Goal: Transaction & Acquisition: Purchase product/service

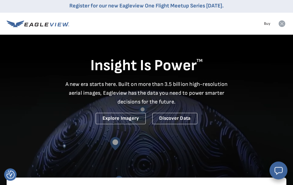
click at [280, 26] on icon at bounding box center [281, 23] width 7 height 7
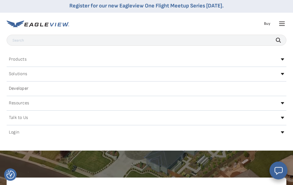
click at [263, 28] on div "Products Solutions Developer Resources Search Talk To Us Buy Login" at bounding box center [146, 24] width 279 height 22
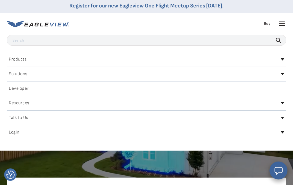
click at [264, 24] on link "Buy" at bounding box center [267, 23] width 6 height 5
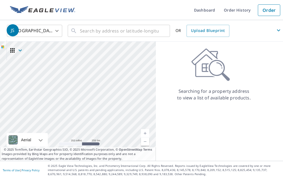
click at [86, 36] on span "JS" at bounding box center [145, 30] width 276 height 13
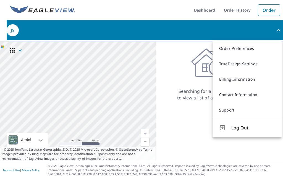
click at [279, 31] on icon "button" at bounding box center [278, 30] width 3 height 2
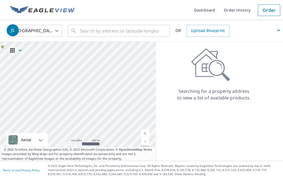
click at [99, 35] on span "JS" at bounding box center [145, 30] width 276 height 13
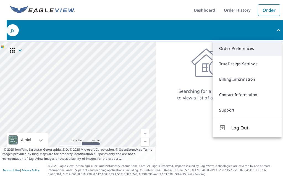
click at [242, 51] on link "Order Preferences" at bounding box center [246, 48] width 69 height 15
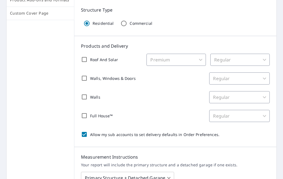
scroll to position [88, 0]
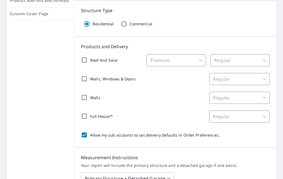
click at [86, 61] on input "Roof And Solar" at bounding box center [84, 60] width 12 height 12
checkbox input "true"
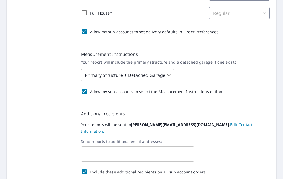
scroll to position [149, 0]
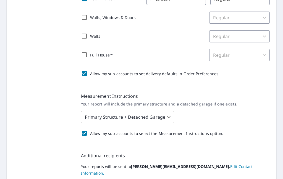
click at [166, 115] on body "JS JS Dashboard Order History Order JS Dashboard / Order Preferences / Product …" at bounding box center [141, 89] width 283 height 179
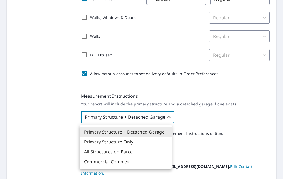
click at [161, 132] on li "Primary Structure + Detached Garage" at bounding box center [125, 132] width 92 height 10
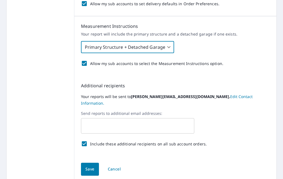
click at [89, 166] on span "Save" at bounding box center [89, 169] width 9 height 7
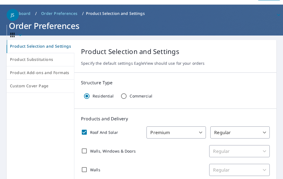
scroll to position [0, 0]
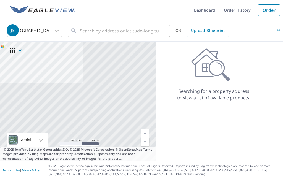
click at [83, 31] on span "JS" at bounding box center [145, 30] width 276 height 13
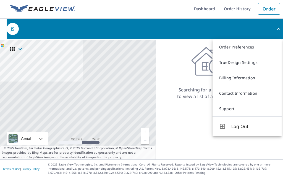
scroll to position [18, 0]
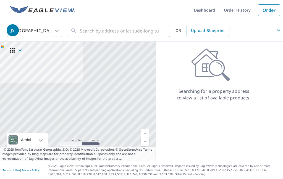
click at [85, 24] on span "JS" at bounding box center [145, 30] width 276 height 13
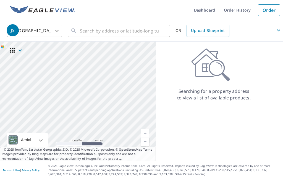
click at [184, 93] on div "Searching for a property address to view a list of available products." at bounding box center [214, 101] width 116 height 119
click at [83, 24] on span "JS" at bounding box center [145, 30] width 276 height 13
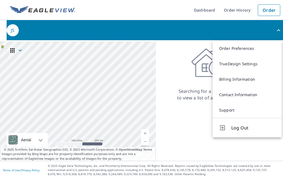
click at [4, 22] on div "United States [GEOGRAPHIC_DATA] ​ ​ OR Upload Blueprint" at bounding box center [141, 31] width 283 height 22
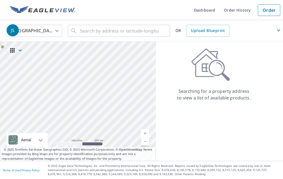
click at [14, 24] on div "JS" at bounding box center [13, 30] width 12 height 12
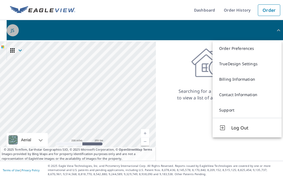
click at [14, 24] on div "JS" at bounding box center [13, 30] width 12 height 12
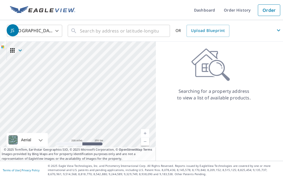
click at [81, 24] on span "JS" at bounding box center [145, 30] width 276 height 13
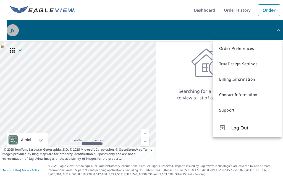
click at [81, 24] on span "JS" at bounding box center [145, 30] width 276 height 13
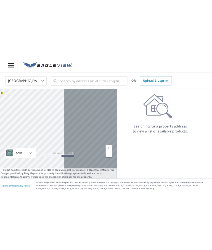
scroll to position [0, 0]
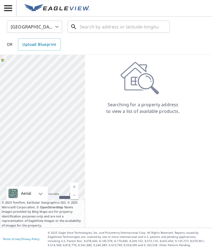
click at [96, 22] on input "text" at bounding box center [119, 26] width 79 height 15
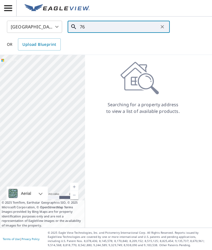
type input "7"
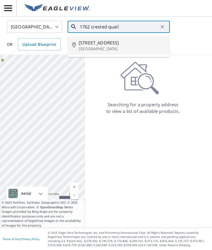
click at [110, 46] on p "[GEOGRAPHIC_DATA]" at bounding box center [122, 49] width 87 height 6
type input "[STREET_ADDRESS]"
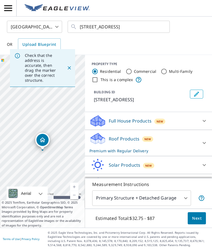
click at [70, 70] on icon "Close" at bounding box center [70, 68] width 6 height 6
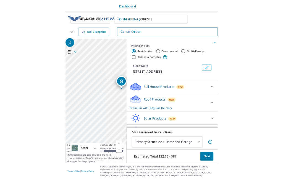
scroll to position [6, 0]
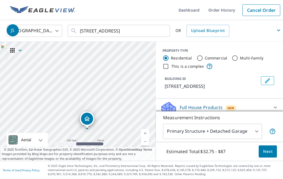
click at [144, 138] on link "Current Level 17, Zoom In" at bounding box center [145, 133] width 8 height 8
click at [146, 138] on link "Current Level 17, Zoom In" at bounding box center [145, 133] width 8 height 8
click at [144, 142] on div "[STREET_ADDRESS]" at bounding box center [78, 101] width 156 height 119
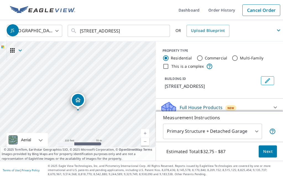
click at [148, 138] on link "Current Level 18, Zoom In" at bounding box center [145, 133] width 8 height 8
click at [146, 138] on link "Current Level 19, Zoom In" at bounding box center [145, 133] width 8 height 8
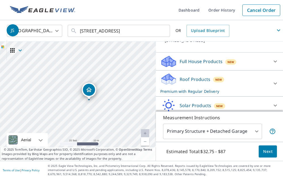
scroll to position [44, 0]
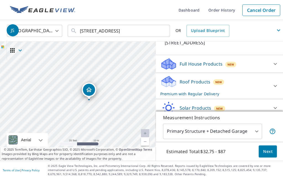
click at [274, 61] on icon at bounding box center [275, 64] width 7 height 7
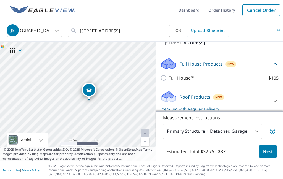
click at [166, 75] on input "Full House™ $105" at bounding box center [164, 78] width 8 height 7
checkbox input "true"
checkbox input "false"
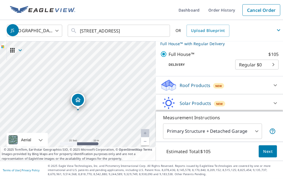
scroll to position [19, 0]
click at [231, 97] on div "Solar Products New" at bounding box center [214, 103] width 108 height 13
click at [276, 103] on icon at bounding box center [274, 104] width 3 height 2
click at [267, 150] on span "Next" at bounding box center [267, 151] width 9 height 7
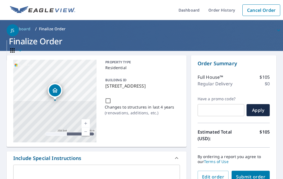
click at [208, 103] on input "text" at bounding box center [220, 110] width 47 height 15
paste input "OCEP-34LVG-TTEZP"
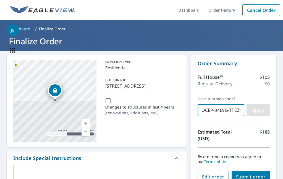
type input "OCEP-34LVG-TTEZP"
click at [261, 107] on span "Apply" at bounding box center [258, 110] width 14 height 6
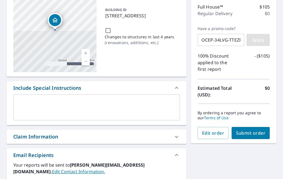
scroll to position [70, 0]
click at [258, 130] on span "Submit order" at bounding box center [251, 133] width 30 height 6
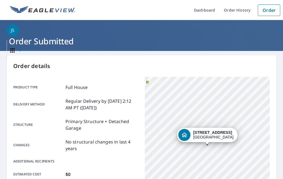
click at [99, 20] on button "JS" at bounding box center [145, 30] width 276 height 20
